Goal: Find specific page/section: Find specific page/section

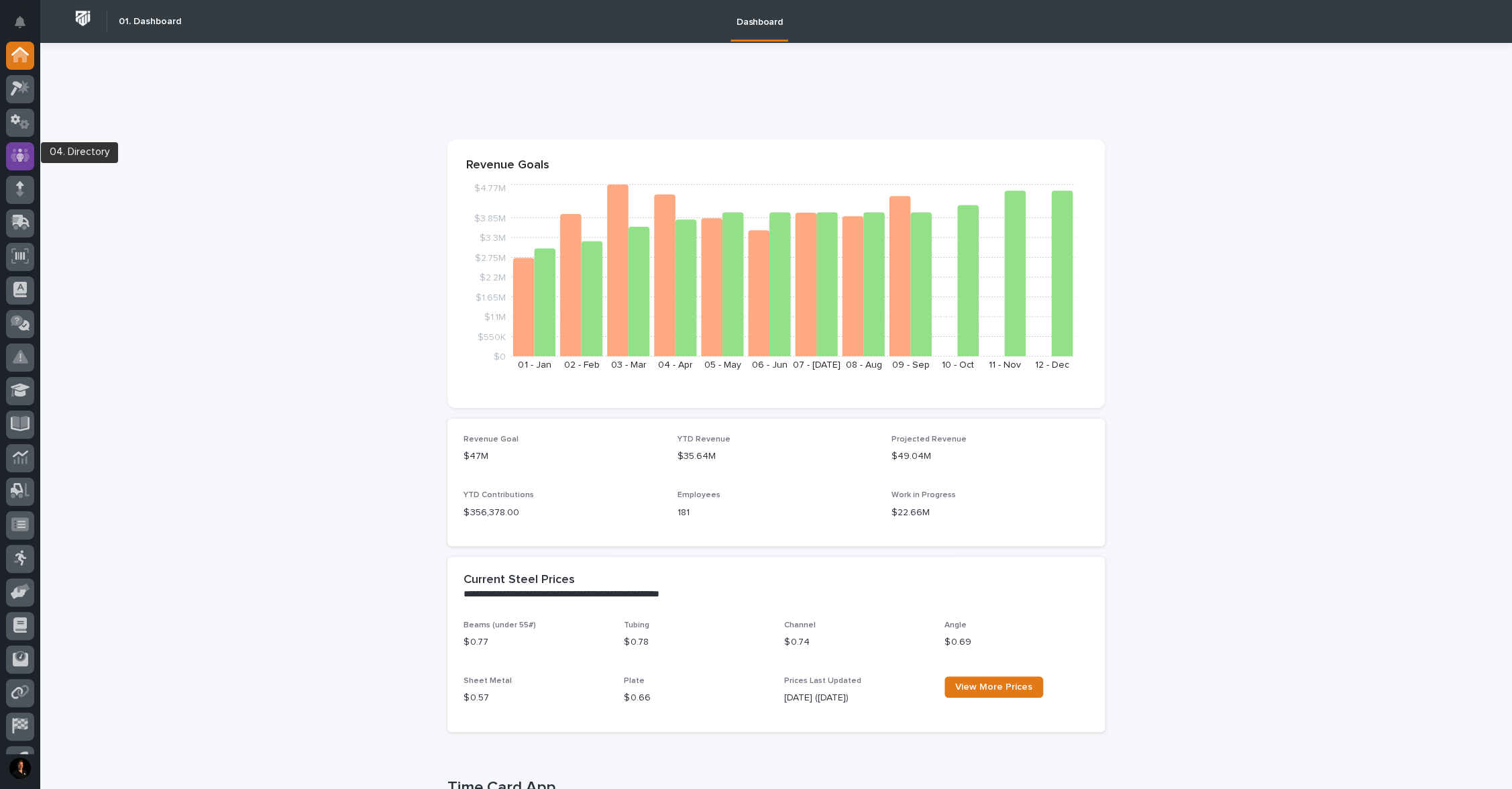
click at [11, 152] on icon at bounding box center [20, 155] width 20 height 16
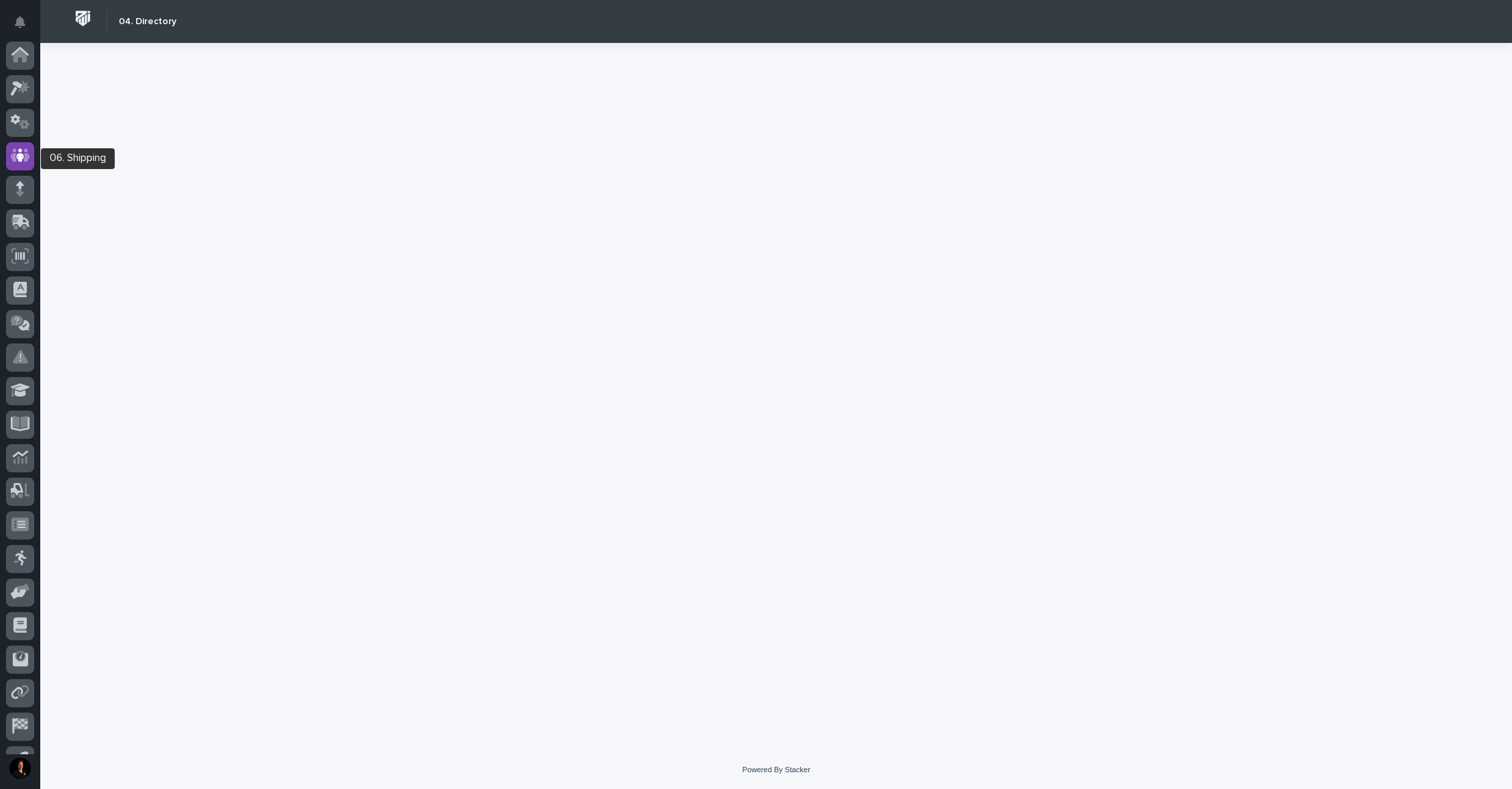
scroll to position [61, 0]
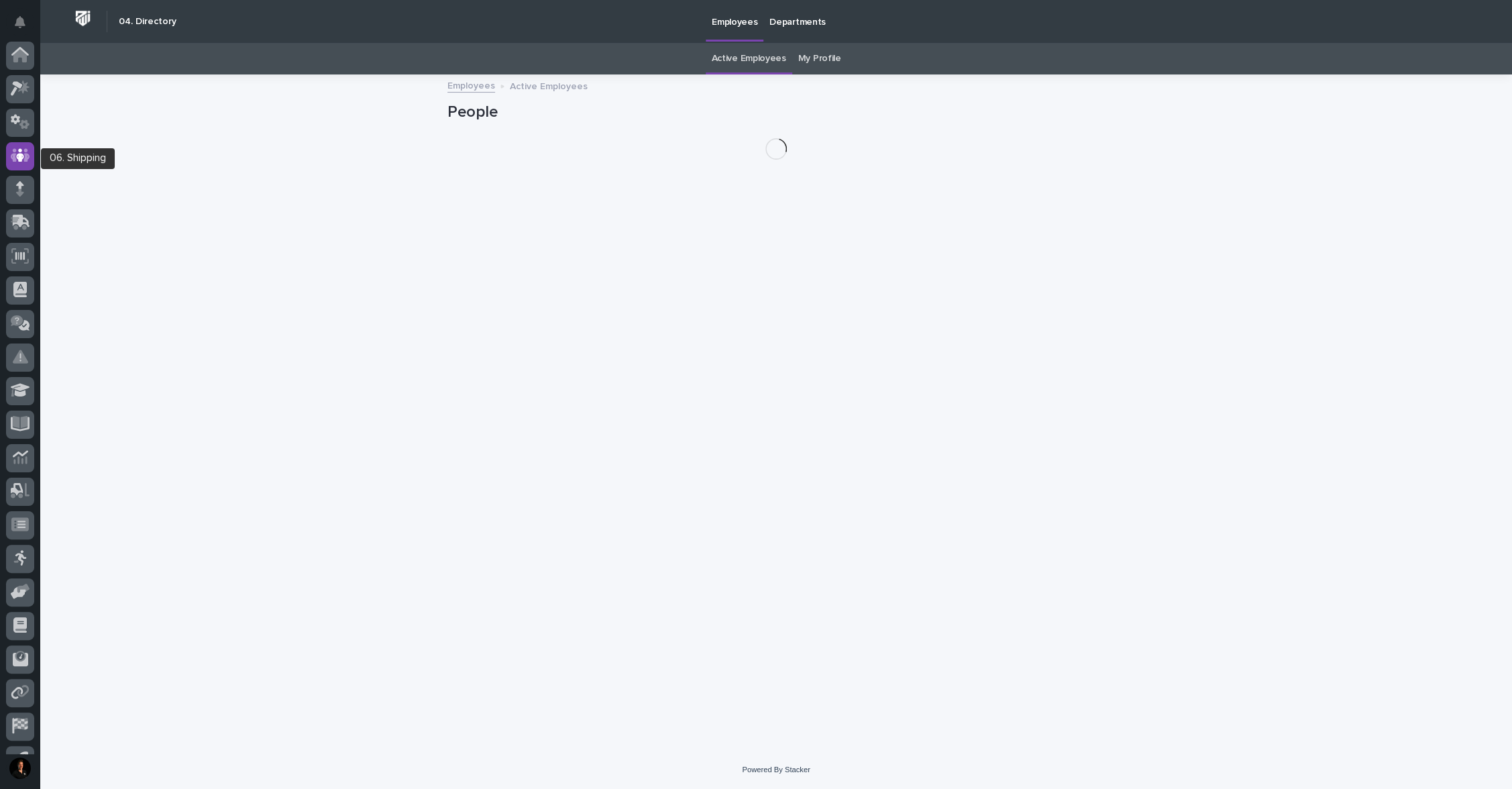
scroll to position [61, 0]
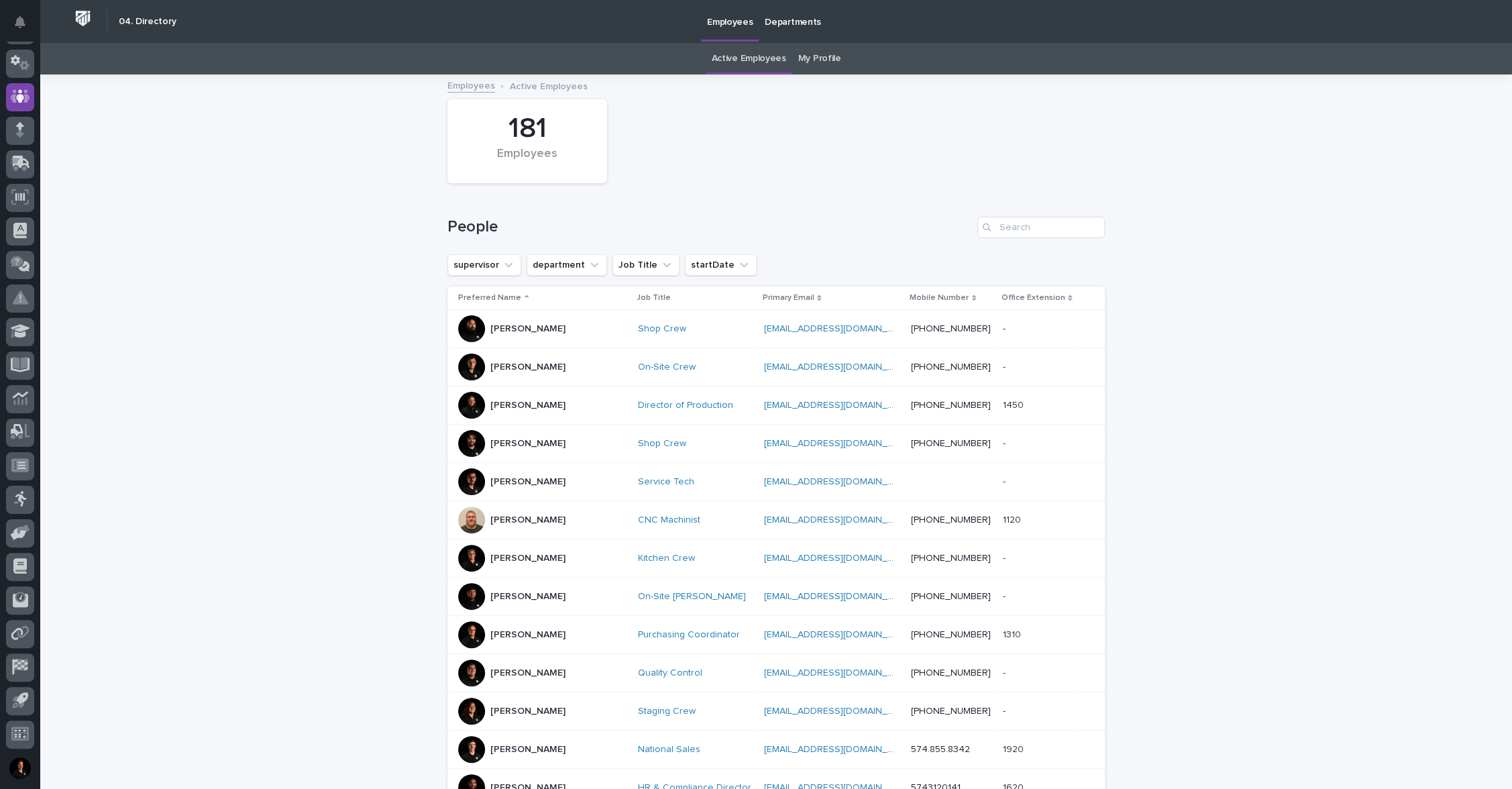
click at [511, 526] on p "[PERSON_NAME]" at bounding box center [528, 520] width 75 height 12
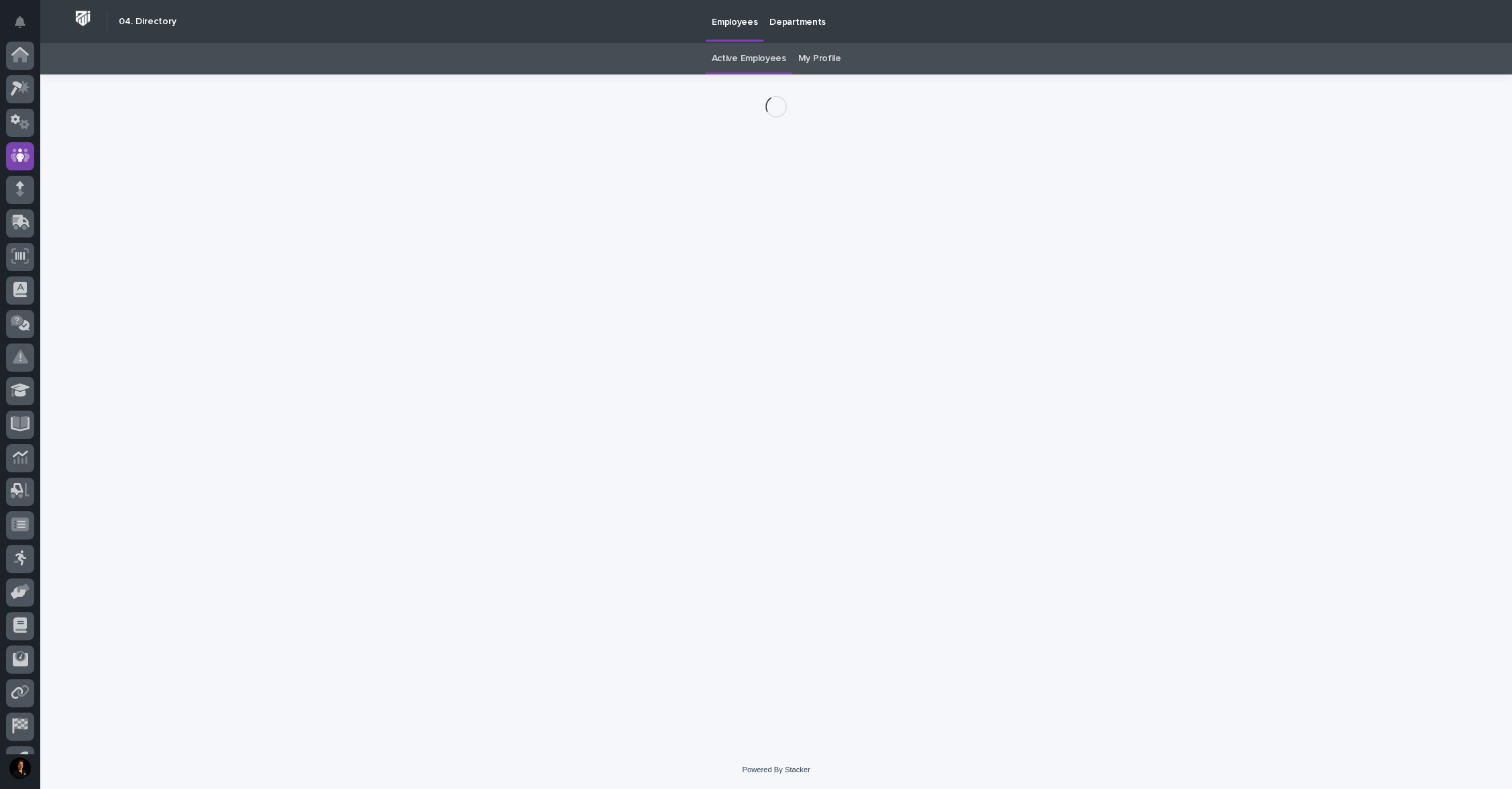
scroll to position [61, 0]
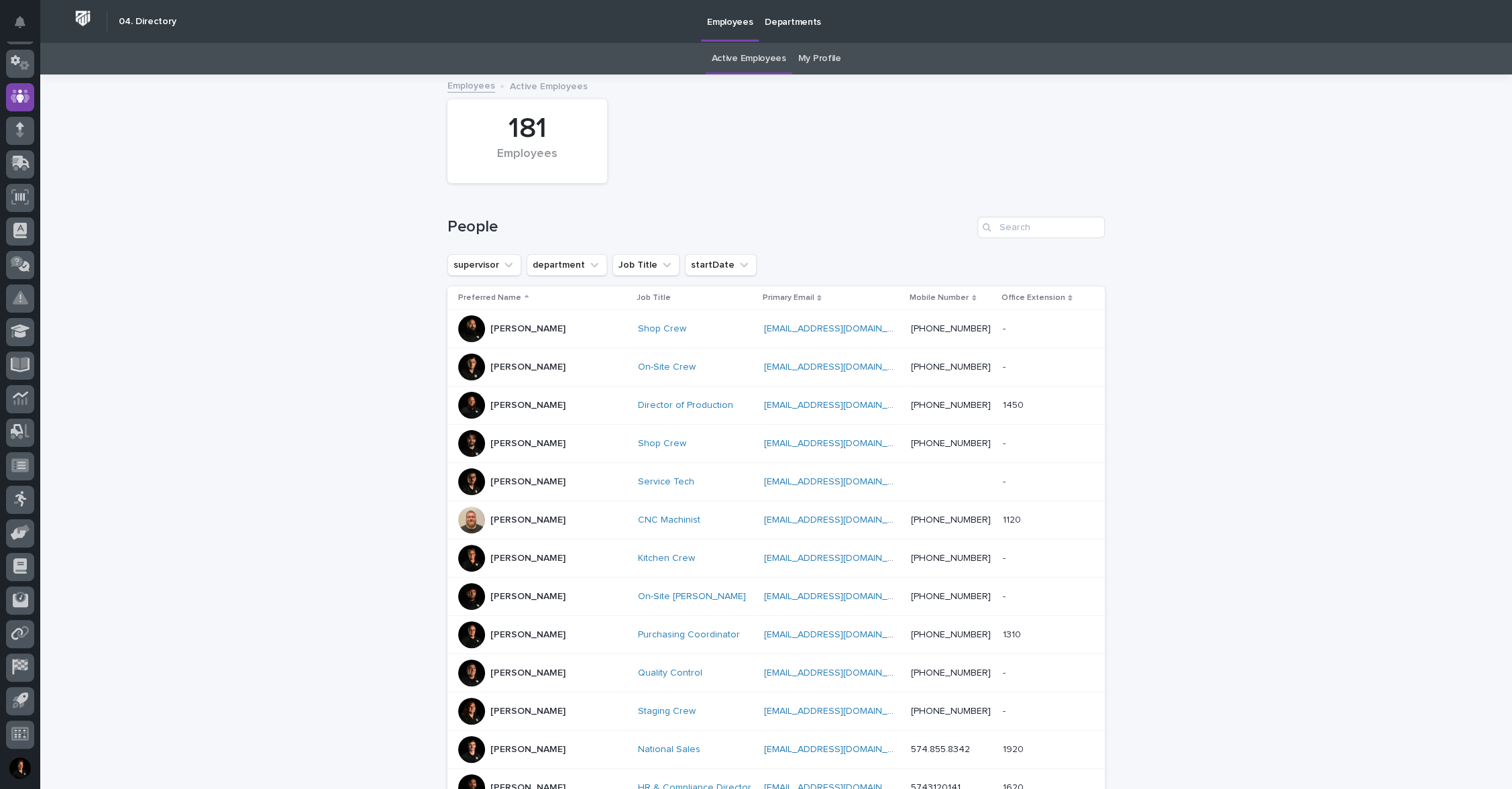
click at [518, 335] on p "[PERSON_NAME]" at bounding box center [528, 329] width 75 height 12
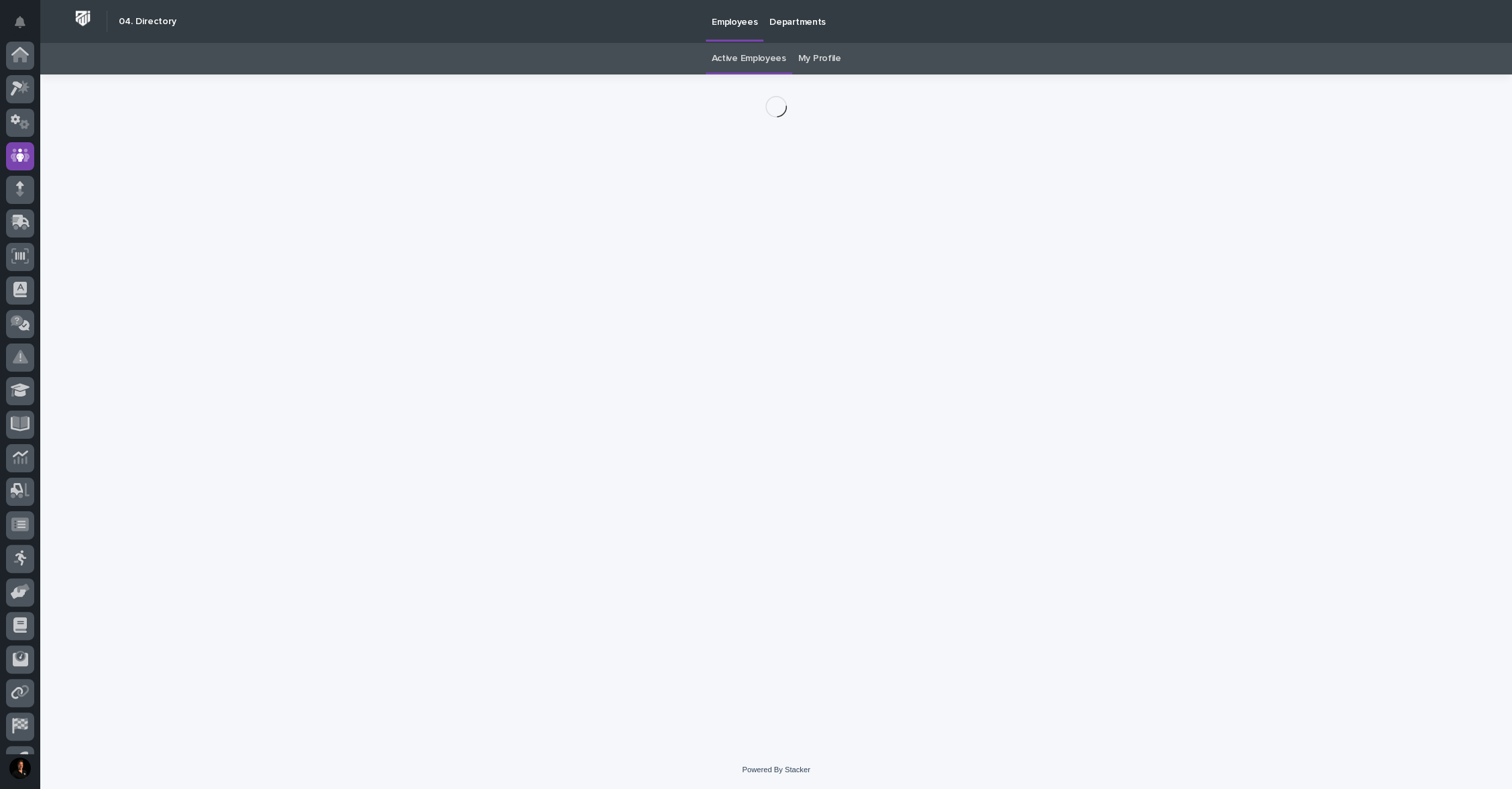
scroll to position [61, 0]
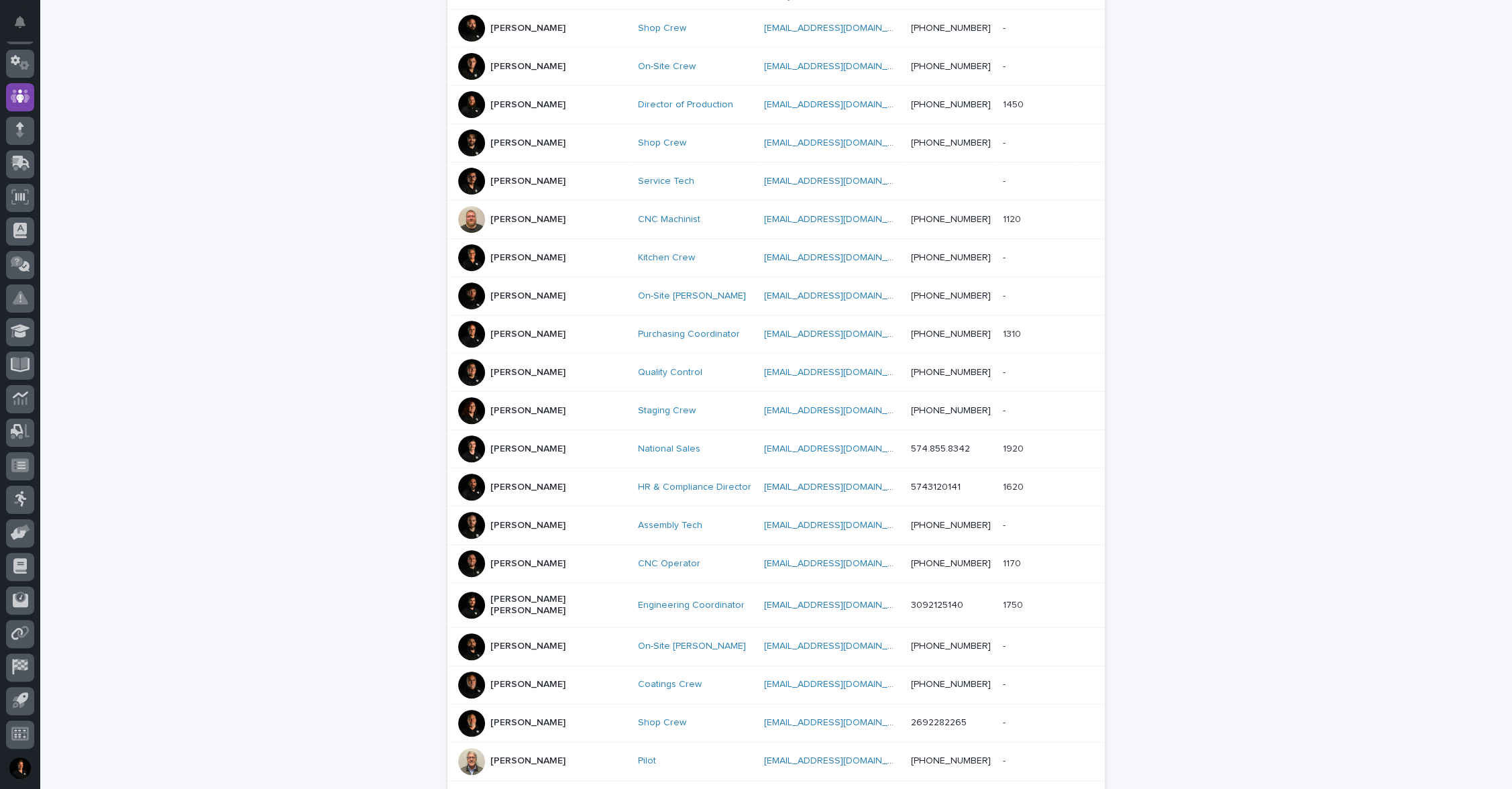
scroll to position [317, 0]
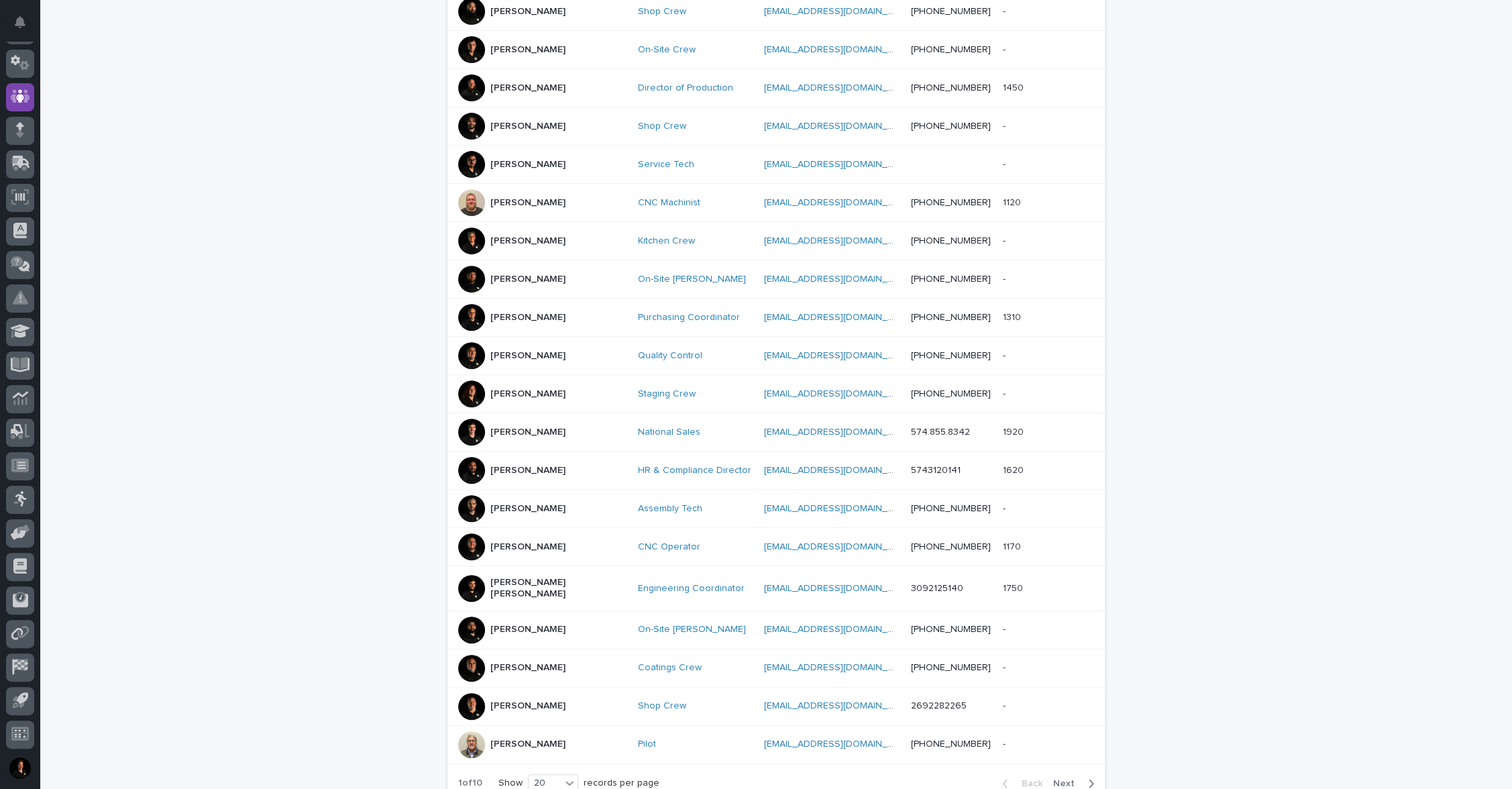
click at [497, 438] on p "[PERSON_NAME]" at bounding box center [528, 432] width 75 height 12
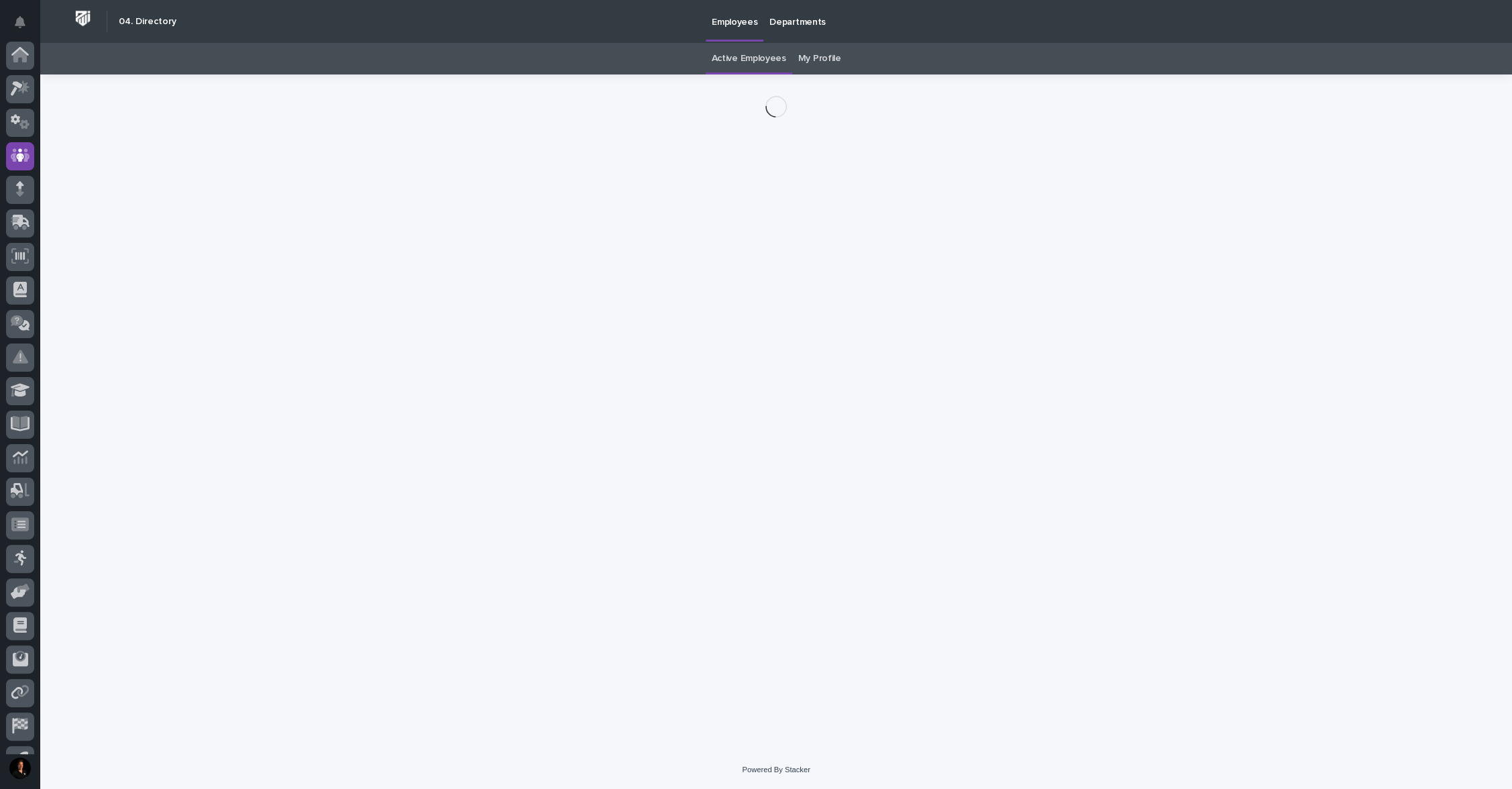
scroll to position [61, 0]
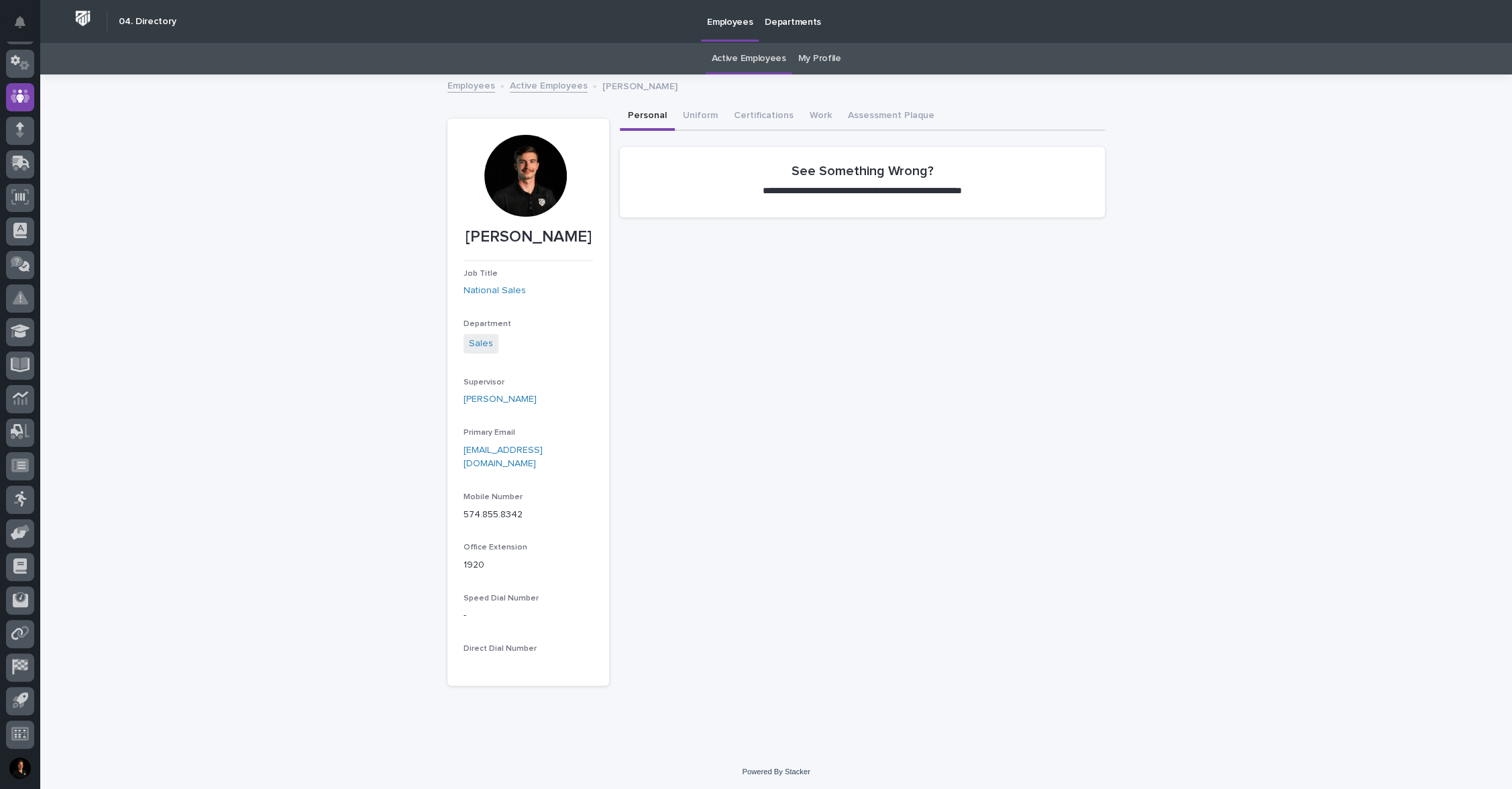
click at [525, 204] on div at bounding box center [525, 176] width 82 height 82
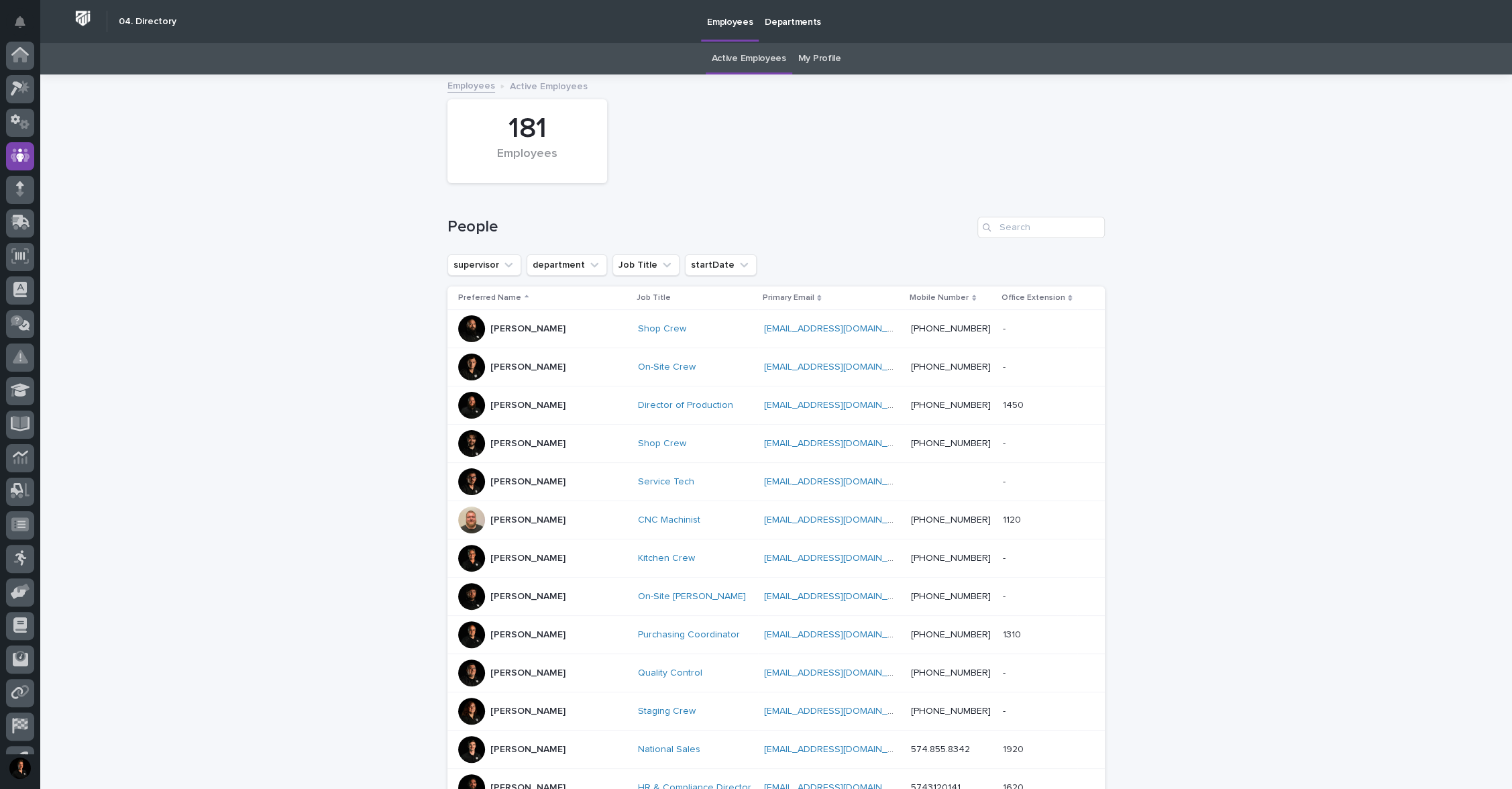
scroll to position [61, 0]
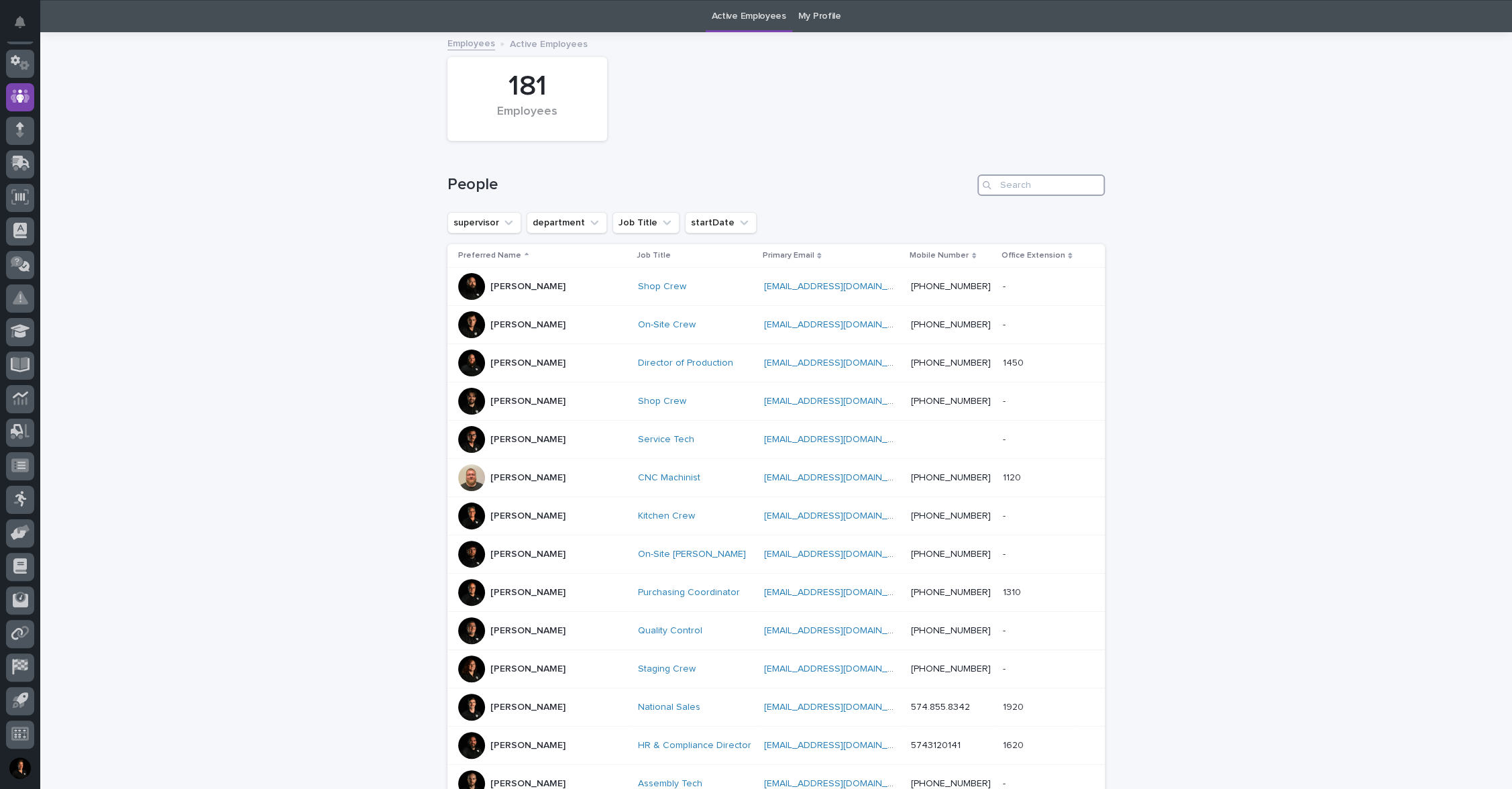
click at [1023, 193] on input "Search" at bounding box center [1041, 185] width 127 height 22
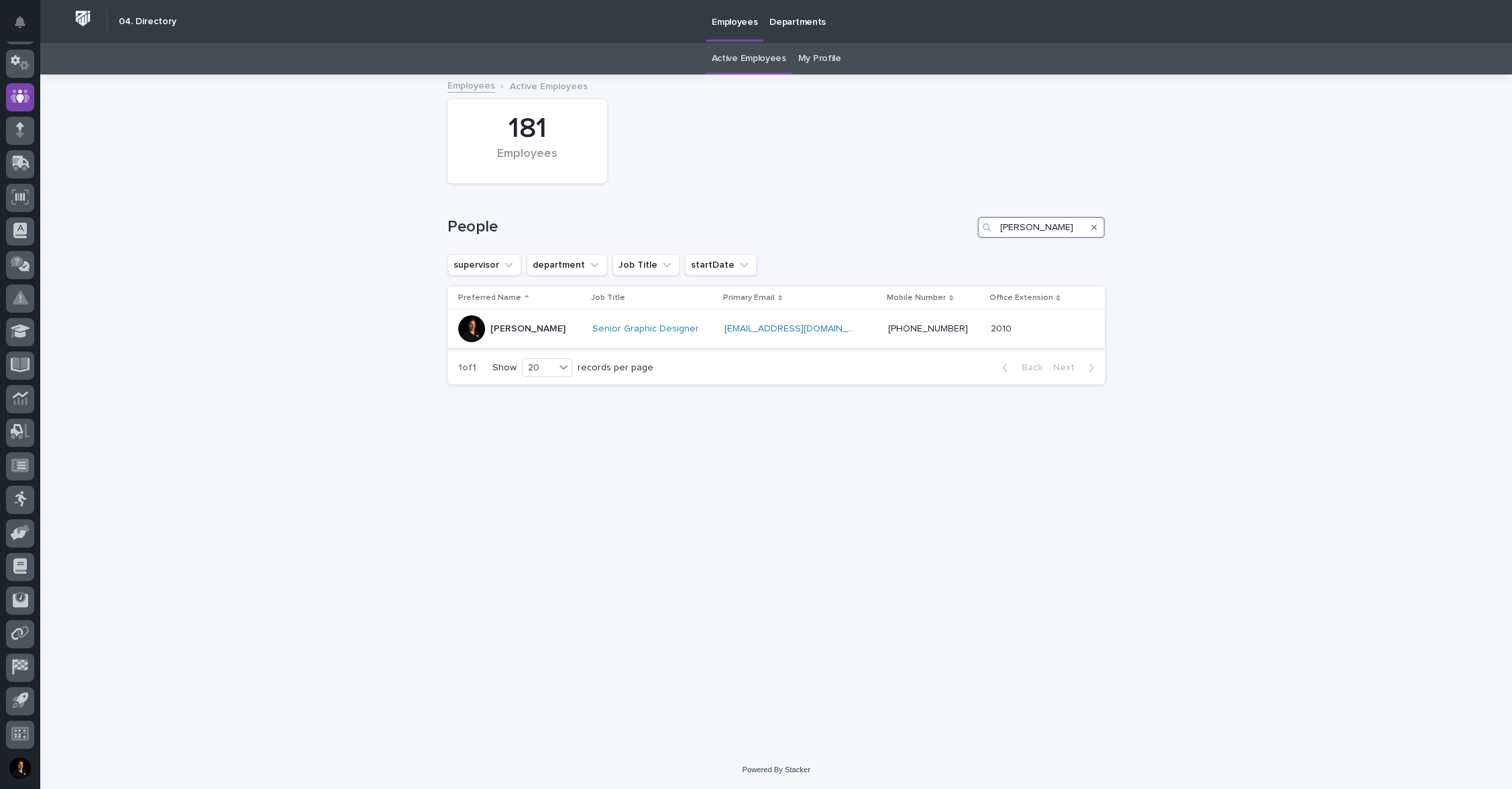
type input "[PERSON_NAME]"
click at [542, 335] on p "[PERSON_NAME]" at bounding box center [528, 329] width 75 height 12
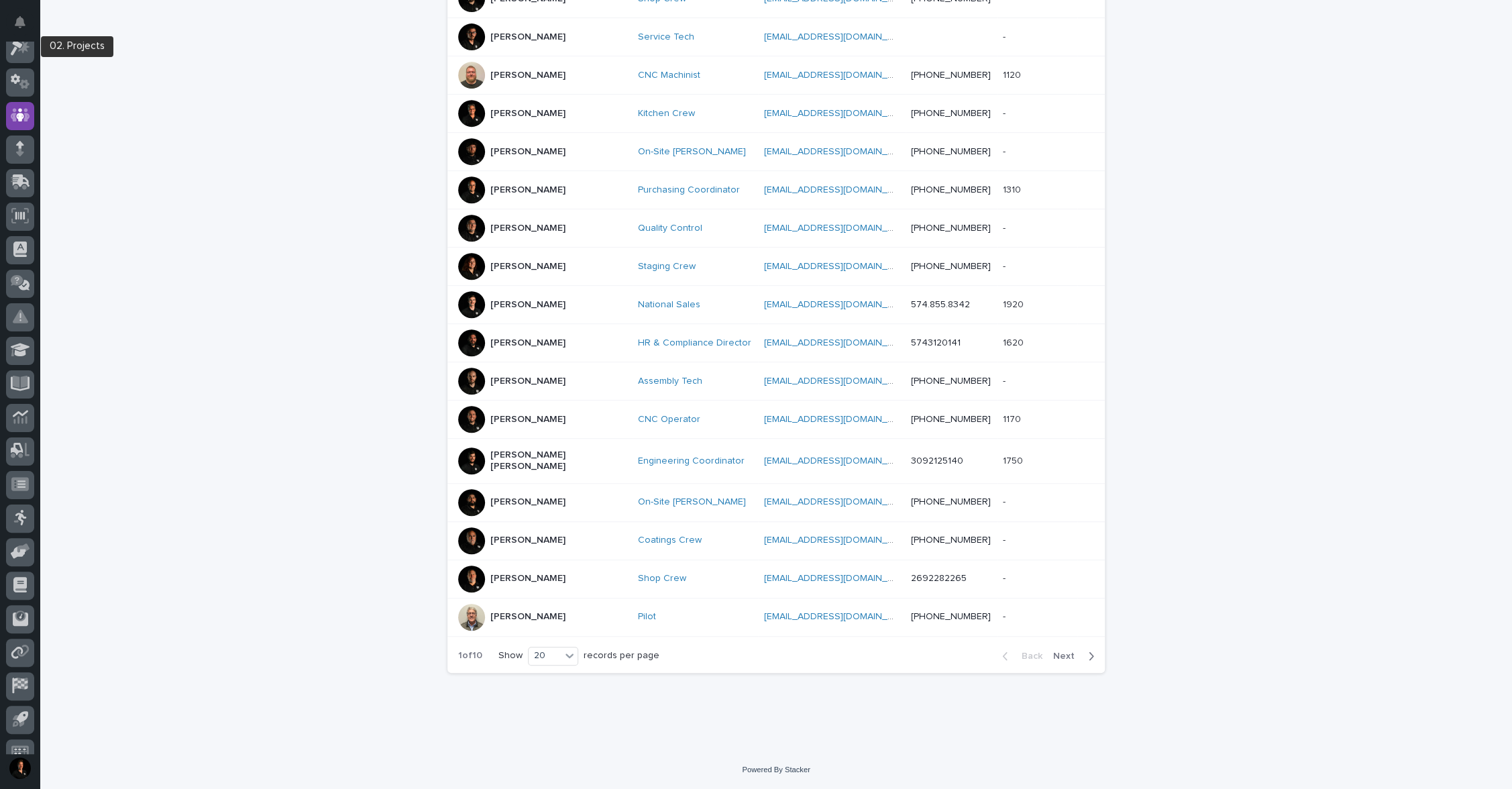
scroll to position [39, 0]
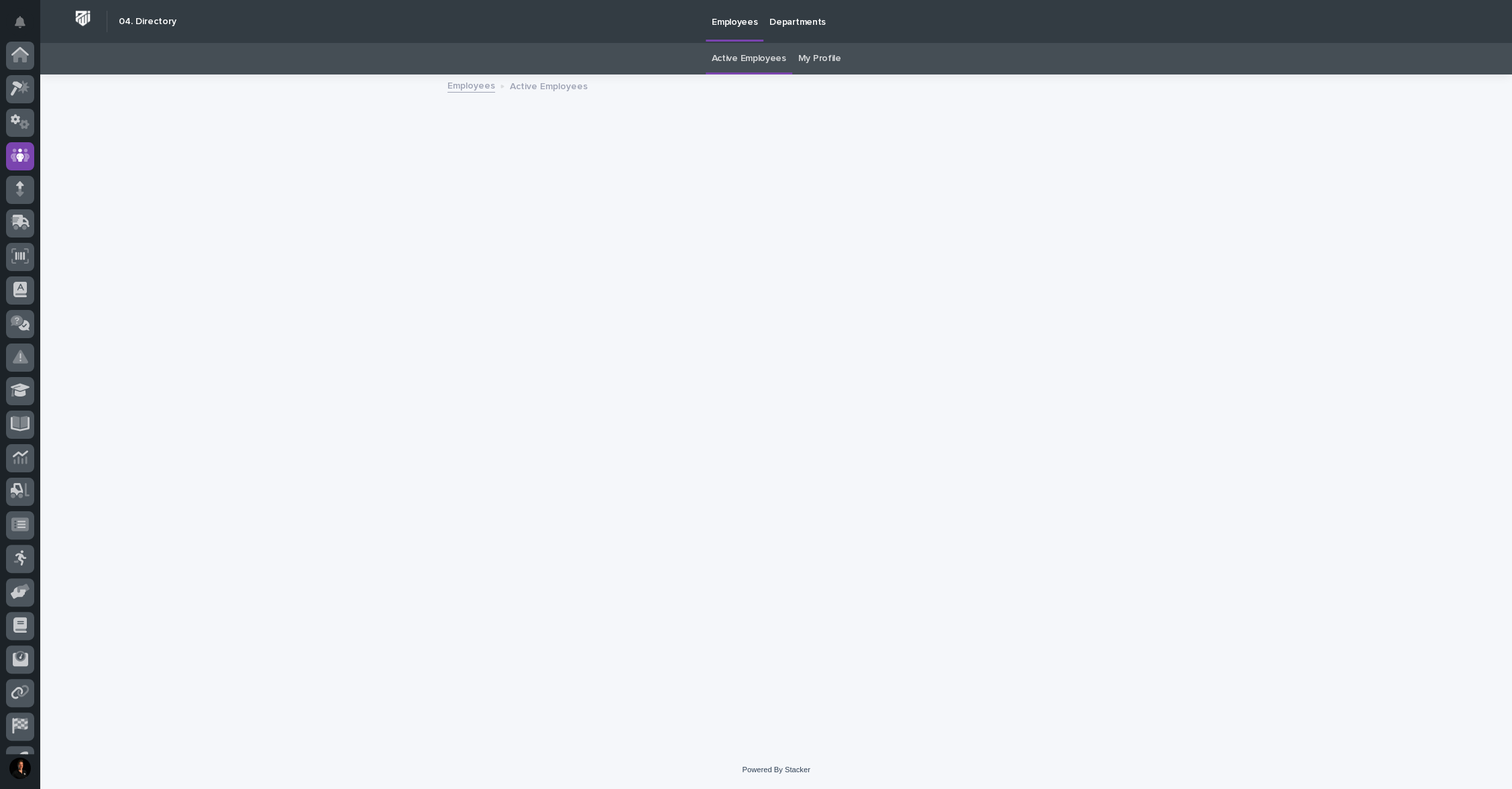
scroll to position [61, 0]
